Goal: Transaction & Acquisition: Purchase product/service

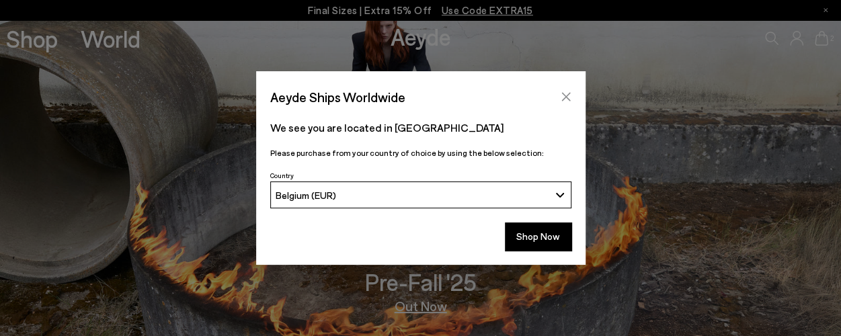
click at [565, 98] on icon "Close" at bounding box center [565, 97] width 9 height 9
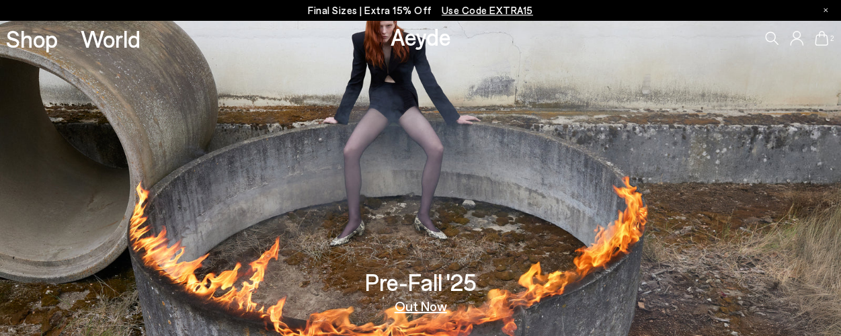
click at [414, 307] on link "Out Now" at bounding box center [421, 305] width 52 height 13
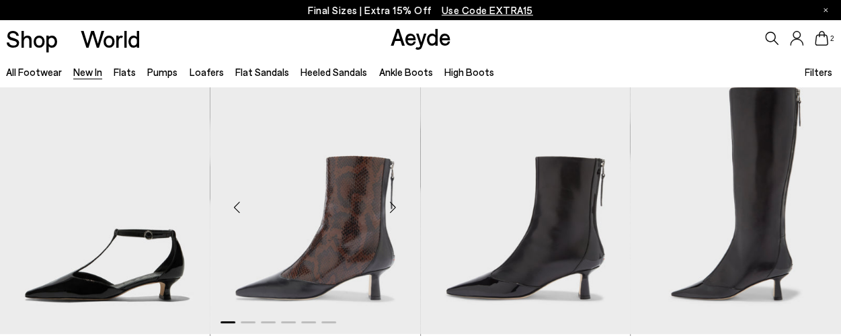
scroll to position [2661, 0]
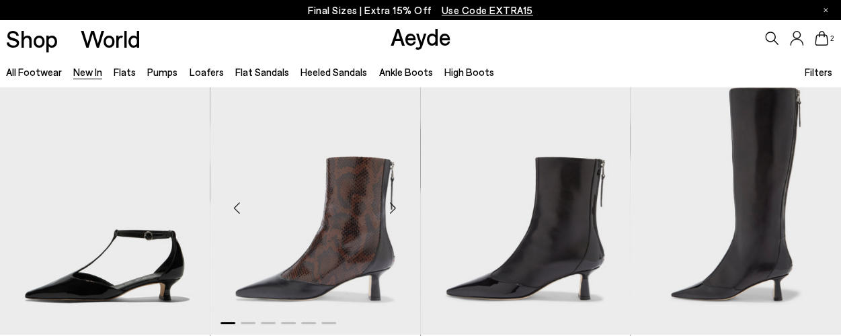
click at [354, 252] on img "1 / 6" at bounding box center [315, 203] width 210 height 264
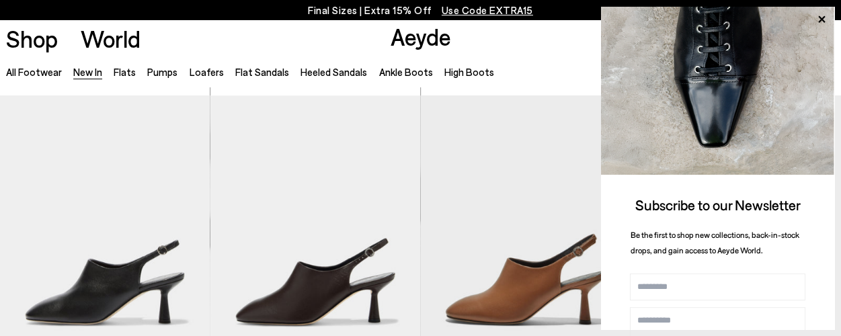
scroll to position [2936, 0]
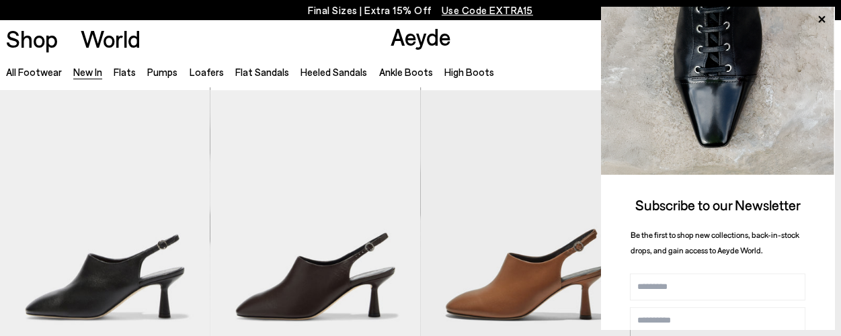
click at [514, 52] on div "Shop World Aeyde 2" at bounding box center [420, 38] width 841 height 36
click at [822, 21] on icon at bounding box center [821, 19] width 17 height 17
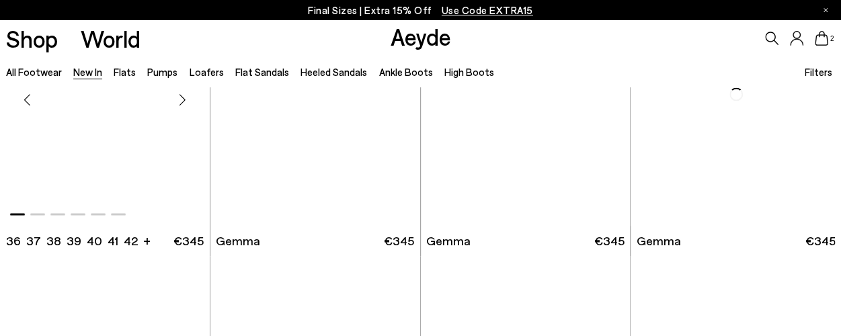
scroll to position [5959, 0]
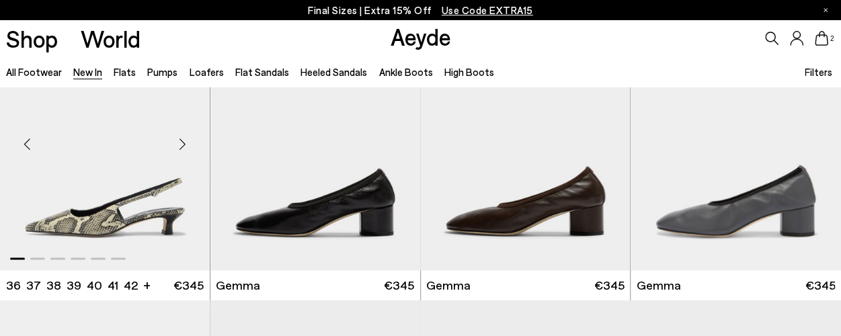
click at [178, 149] on div "Next slide" at bounding box center [183, 144] width 40 height 40
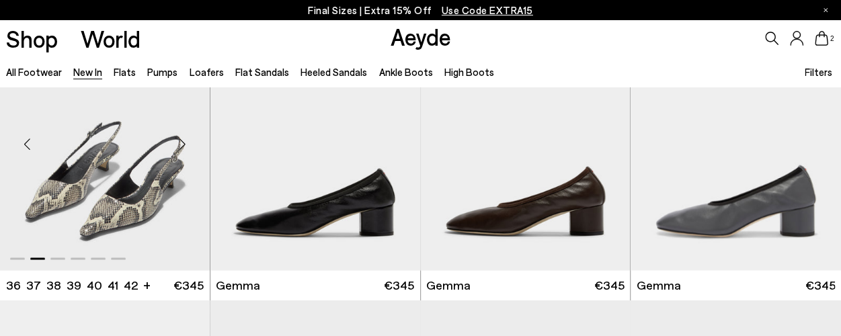
click at [178, 149] on div "Next slide" at bounding box center [183, 144] width 40 height 40
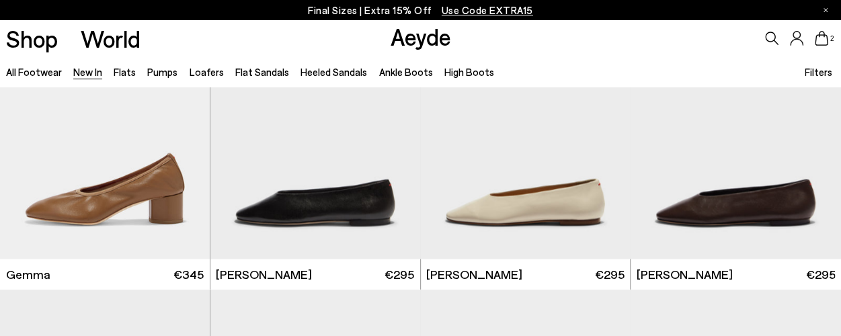
scroll to position [7138, 0]
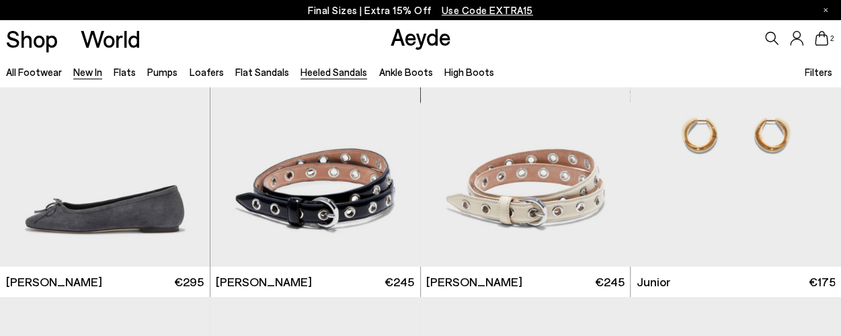
click at [312, 71] on link "Heeled Sandals" at bounding box center [334, 72] width 67 height 12
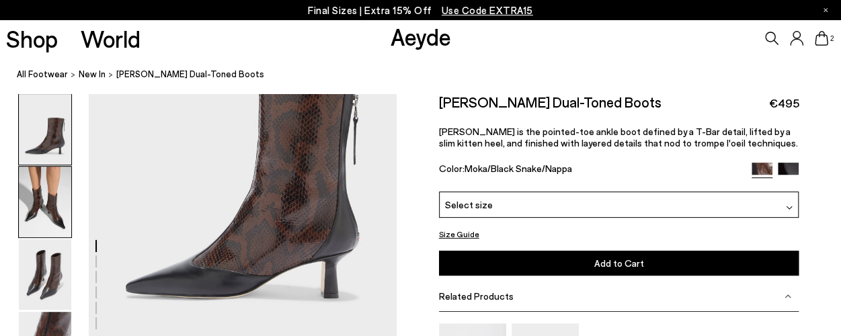
click at [53, 205] on img at bounding box center [45, 202] width 52 height 71
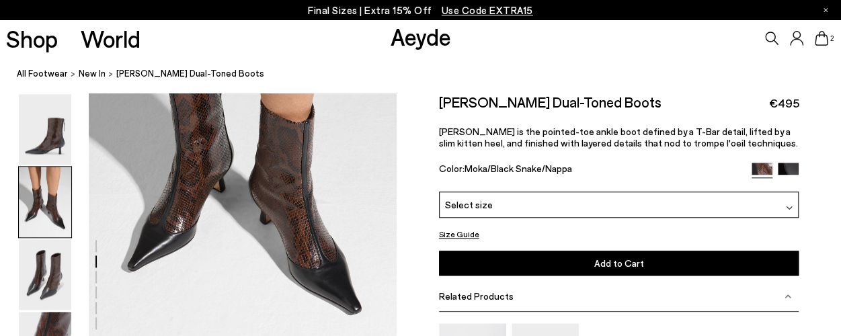
scroll to position [573, 0]
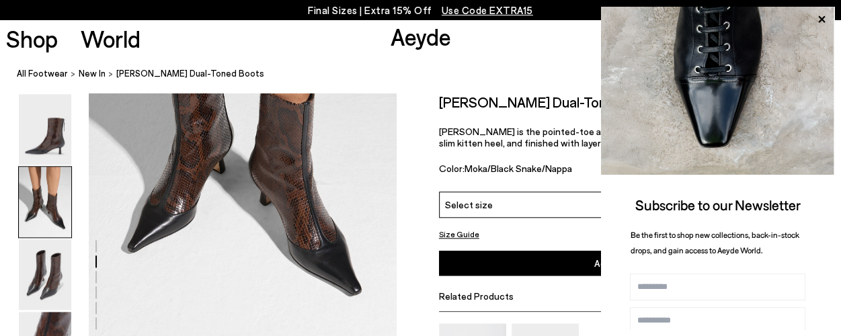
click at [473, 53] on div "Shop World Aeyde 2" at bounding box center [420, 38] width 841 height 36
click at [824, 20] on icon at bounding box center [821, 19] width 17 height 17
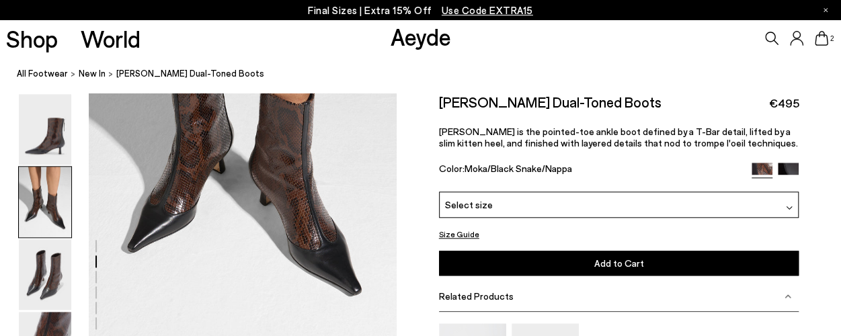
click at [791, 167] on img at bounding box center [788, 172] width 21 height 21
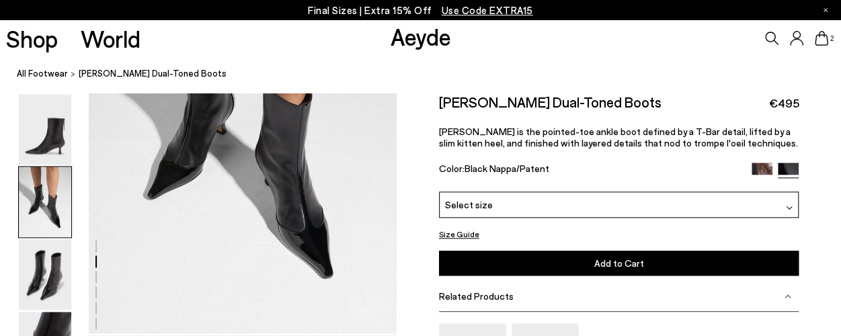
scroll to position [586, 0]
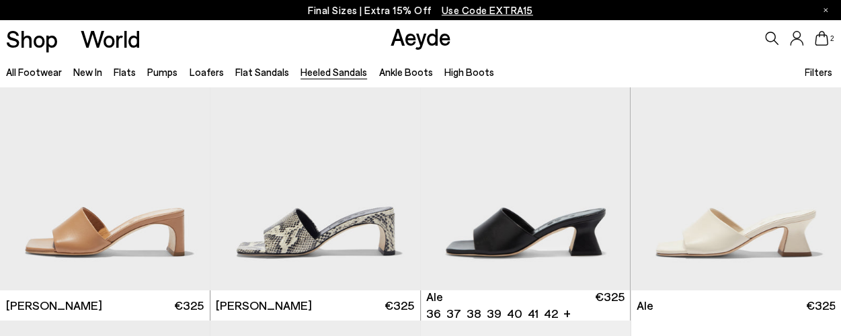
scroll to position [2421, 0]
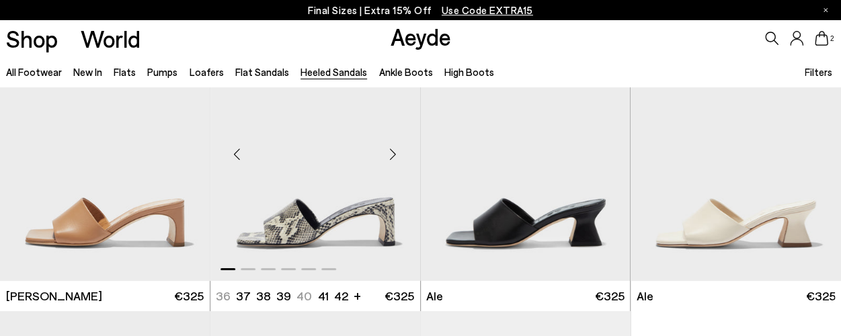
click at [309, 208] on img "1 / 6" at bounding box center [315, 149] width 210 height 264
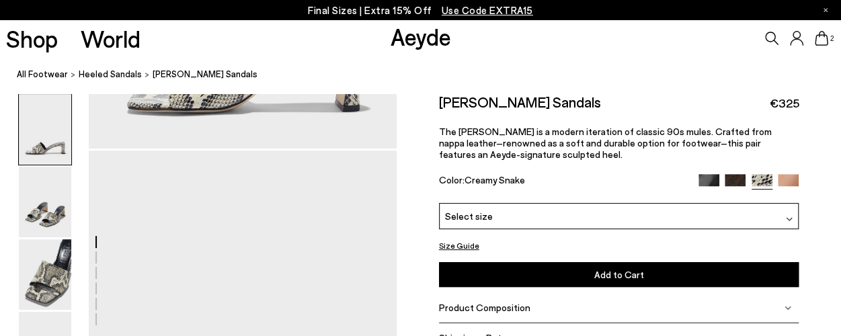
click at [535, 217] on div "Select size" at bounding box center [619, 216] width 360 height 26
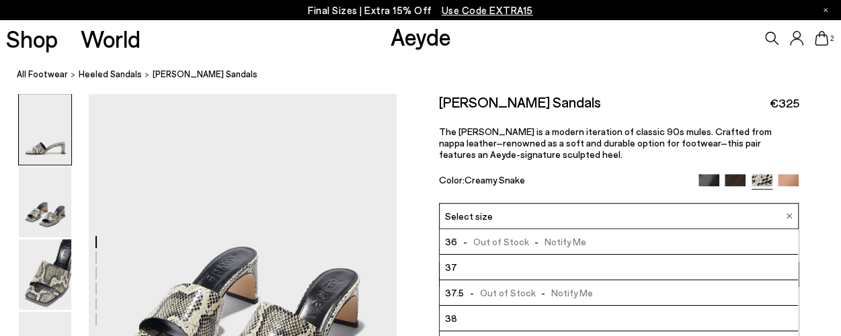
scroll to position [74, 0]
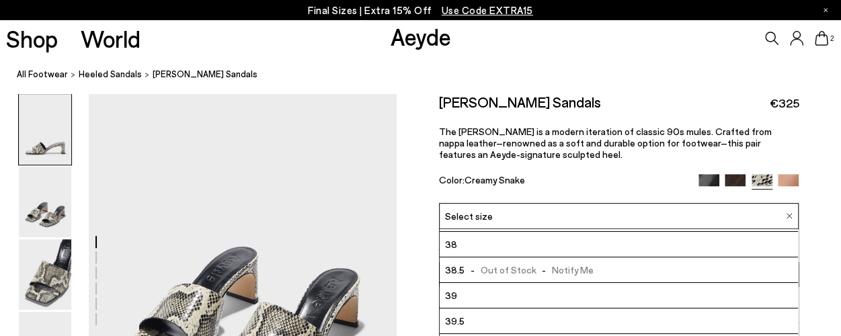
click at [501, 292] on li "39" at bounding box center [619, 296] width 359 height 26
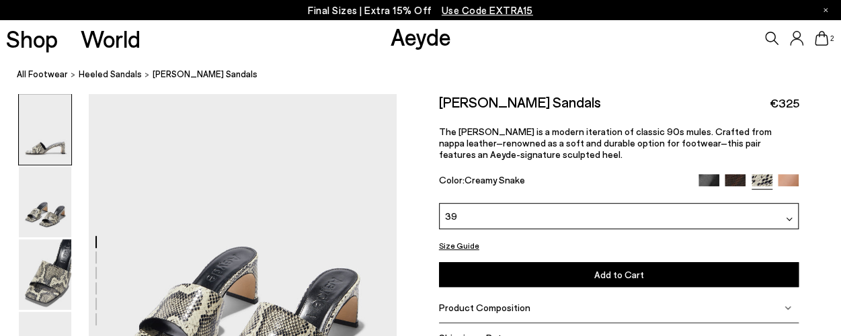
click at [609, 274] on span "Add to Cart" at bounding box center [619, 274] width 50 height 11
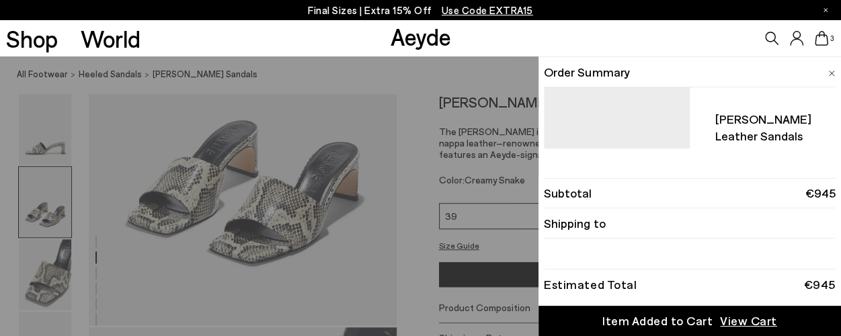
scroll to position [444, 0]
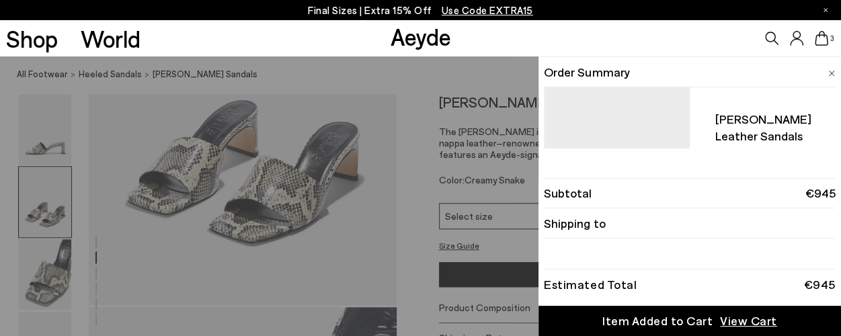
click at [457, 76] on div "Quick Add Color Size View Details Order Summary Jeanie leather sandals Size 39 …" at bounding box center [420, 196] width 841 height 280
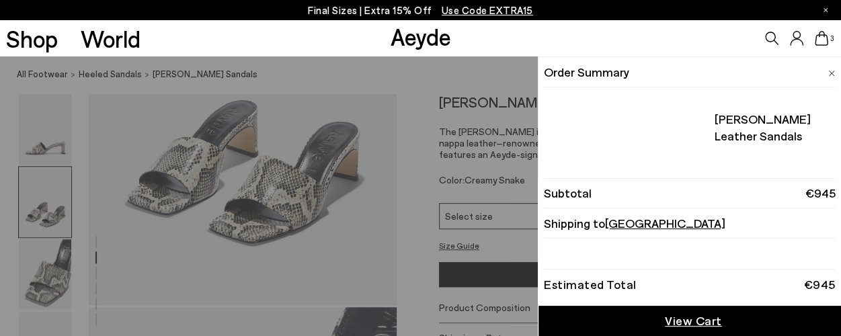
click at [828, 39] on span "3" at bounding box center [831, 38] width 7 height 7
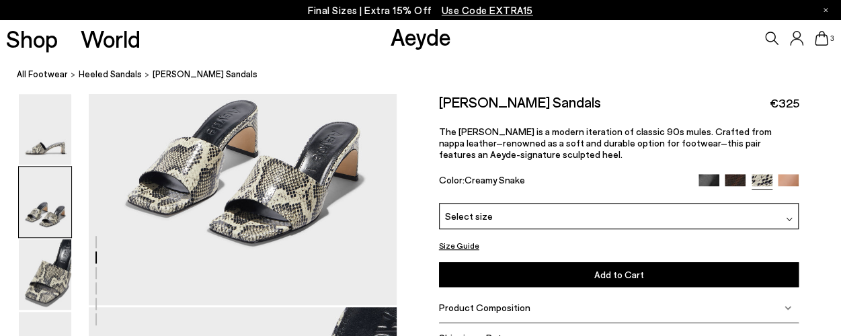
drag, startPoint x: 313, startPoint y: 85, endPoint x: 109, endPoint y: 95, distance: 204.7
click at [33, 73] on link "All Footwear" at bounding box center [42, 74] width 51 height 14
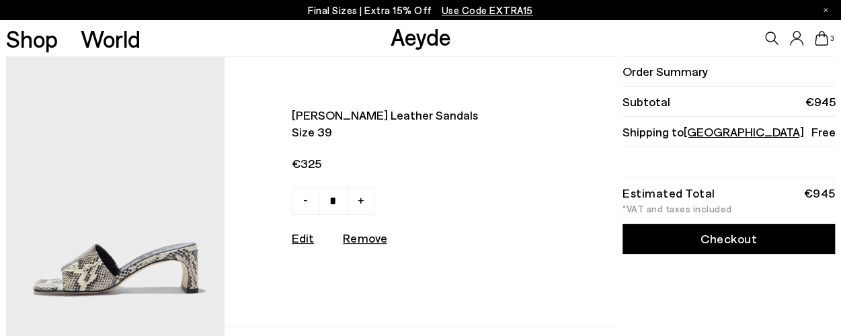
click at [308, 196] on span "-" at bounding box center [305, 200] width 5 height 16
type input "*"
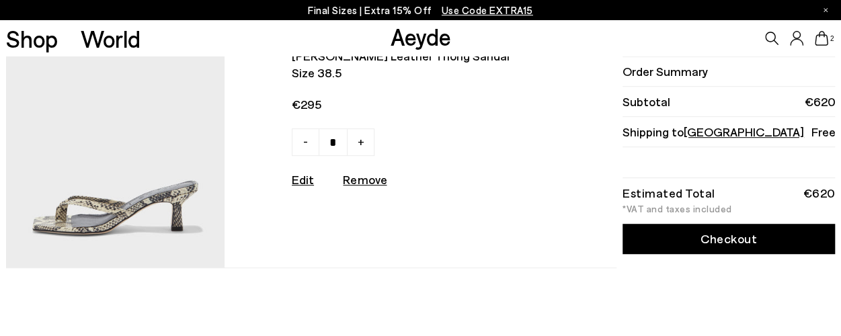
scroll to position [336, 0]
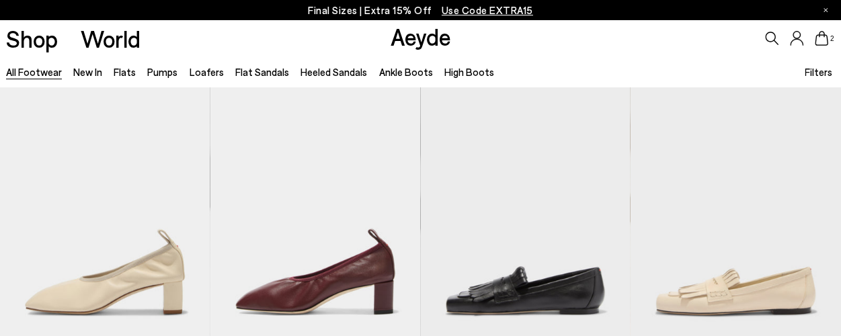
scroll to position [298, 0]
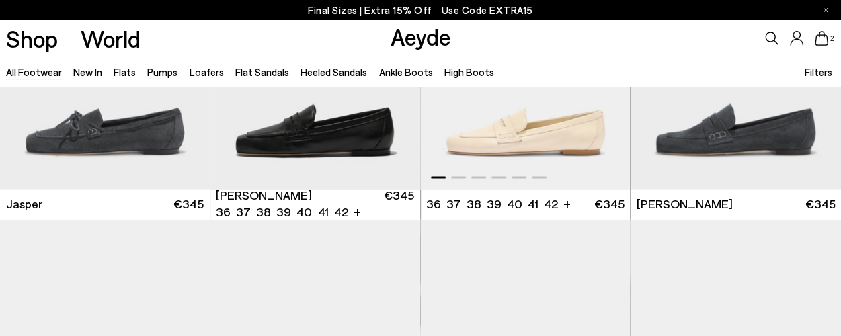
scroll to position [1044, 0]
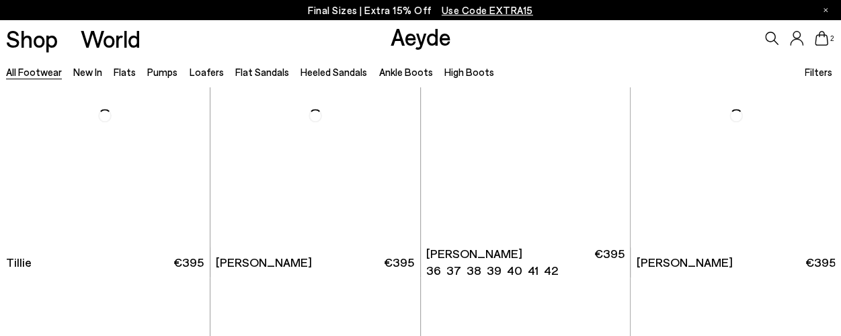
scroll to position [3337, 0]
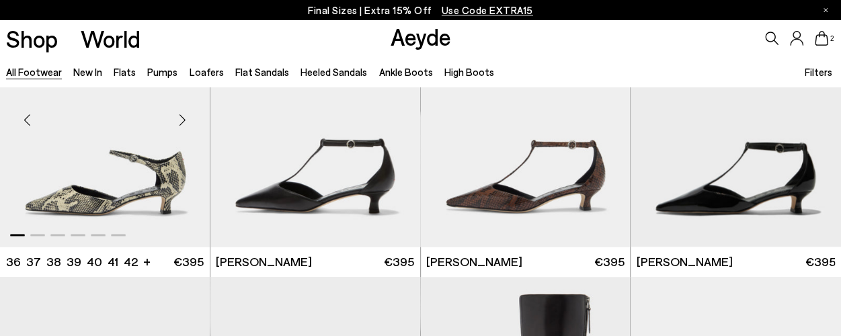
click at [186, 116] on div "Next slide" at bounding box center [183, 120] width 40 height 40
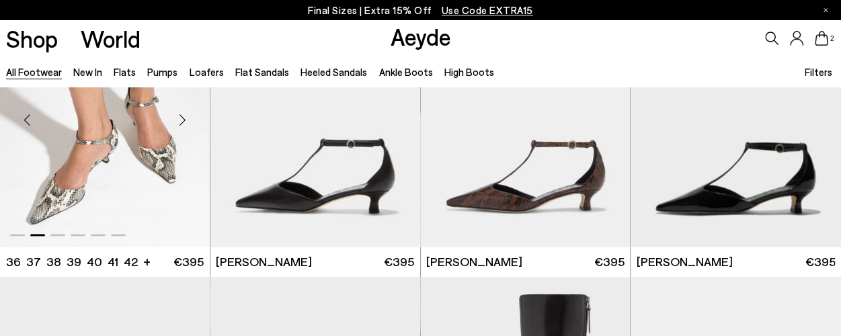
click at [186, 116] on div "Next slide" at bounding box center [183, 120] width 40 height 40
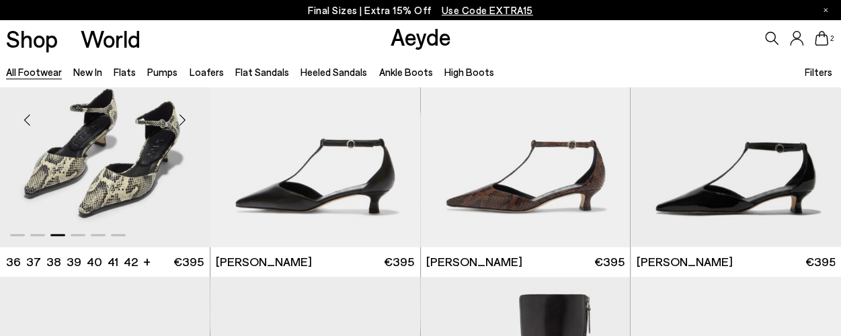
click at [186, 116] on div "Next slide" at bounding box center [183, 120] width 40 height 40
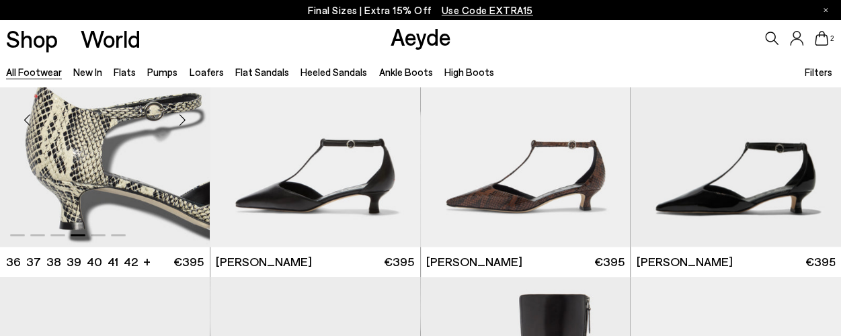
click at [186, 116] on div "Next slide" at bounding box center [183, 120] width 40 height 40
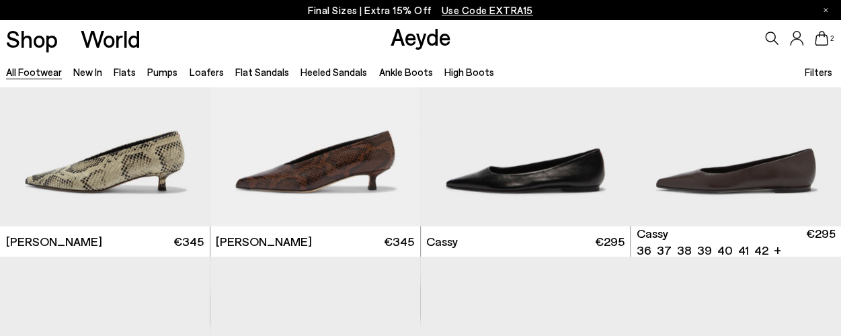
scroll to position [4258, 0]
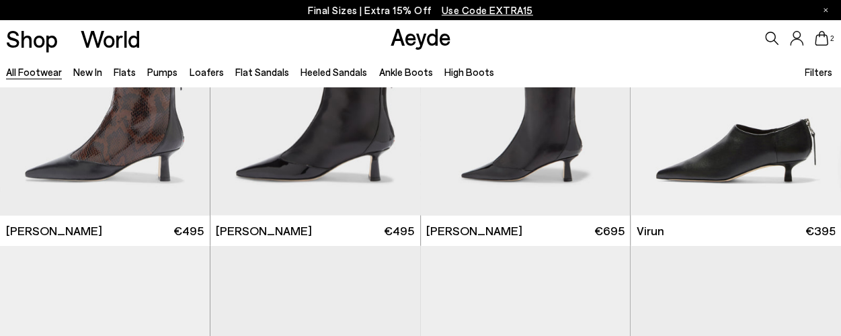
scroll to position [3621, 0]
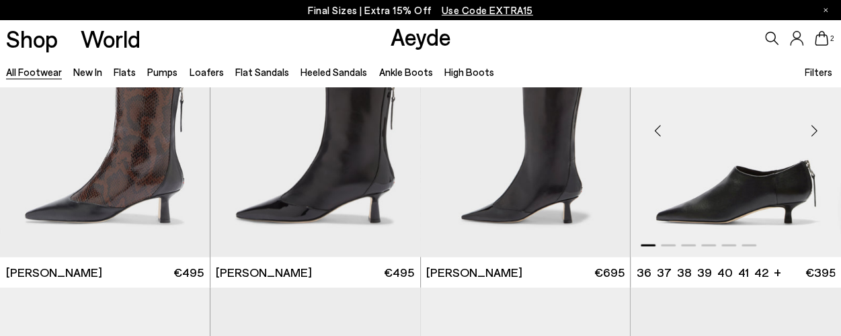
click at [768, 196] on img "1 / 6" at bounding box center [736, 125] width 210 height 264
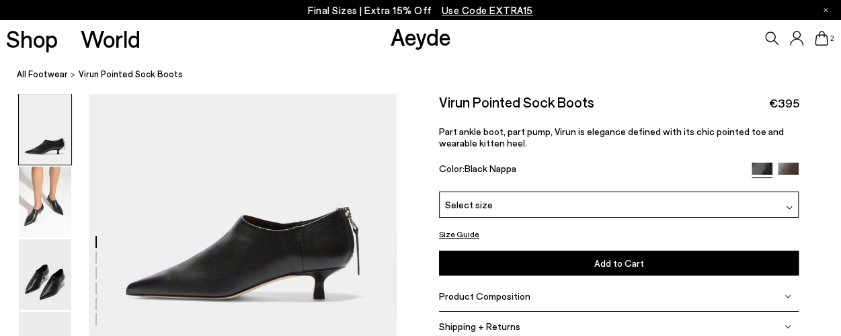
click at [788, 166] on img at bounding box center [788, 173] width 21 height 21
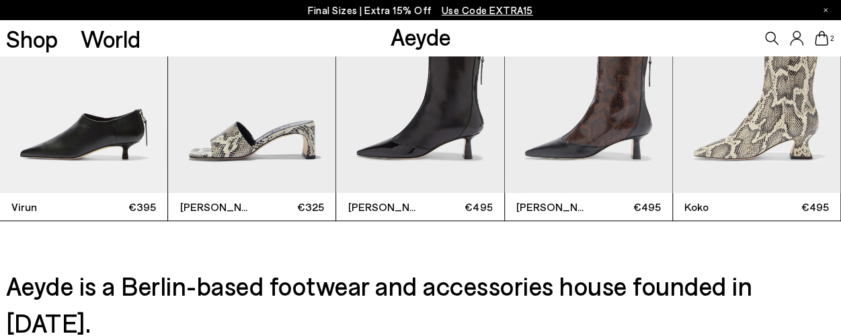
scroll to position [2746, 0]
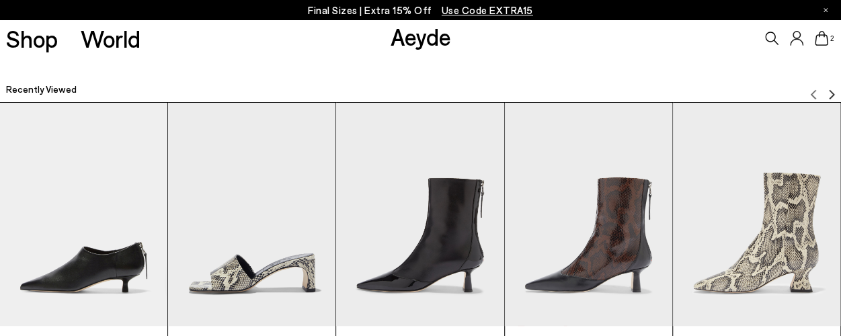
click at [793, 231] on img "5 / 9" at bounding box center [756, 214] width 167 height 223
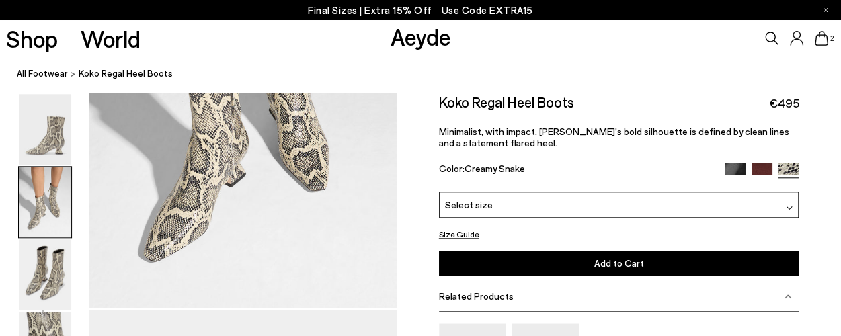
scroll to position [609, 0]
